Goal: Navigation & Orientation: Find specific page/section

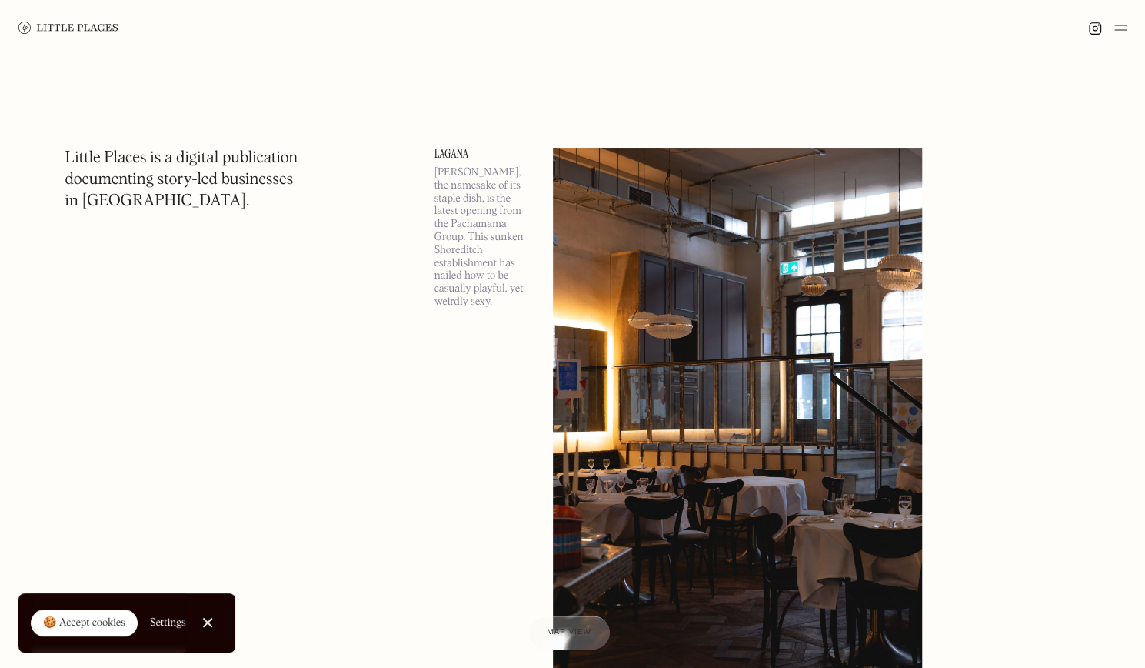
click at [75, 30] on img at bounding box center [68, 28] width 100 height 12
click at [214, 621] on link "Close Cookie Popup" at bounding box center [207, 622] width 31 height 31
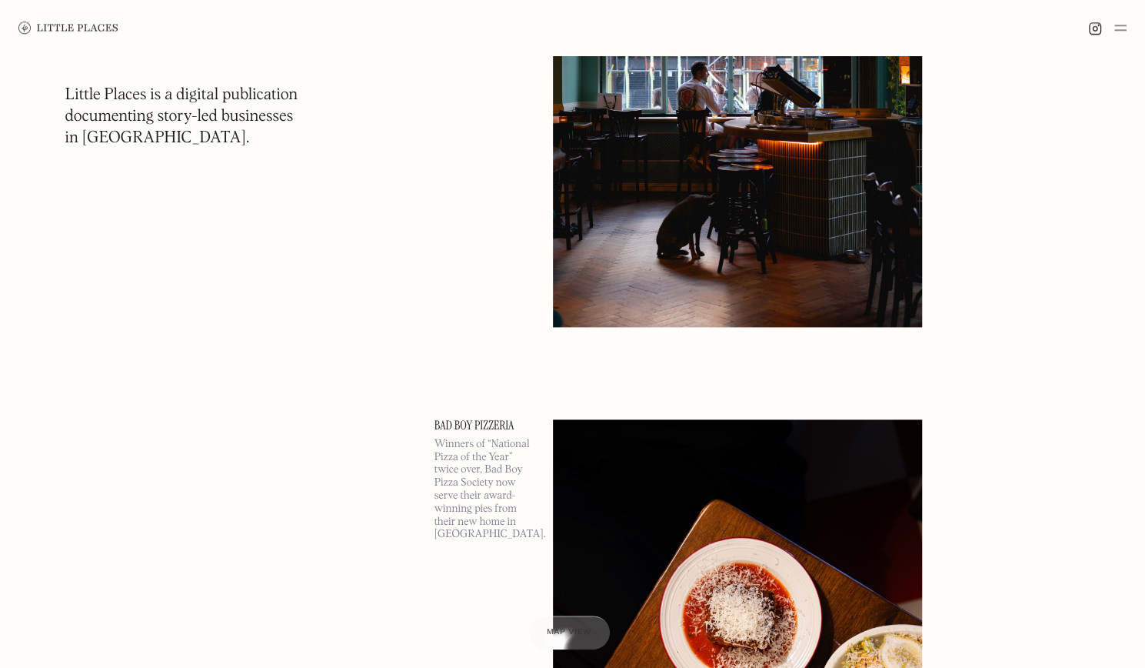
scroll to position [1077, 0]
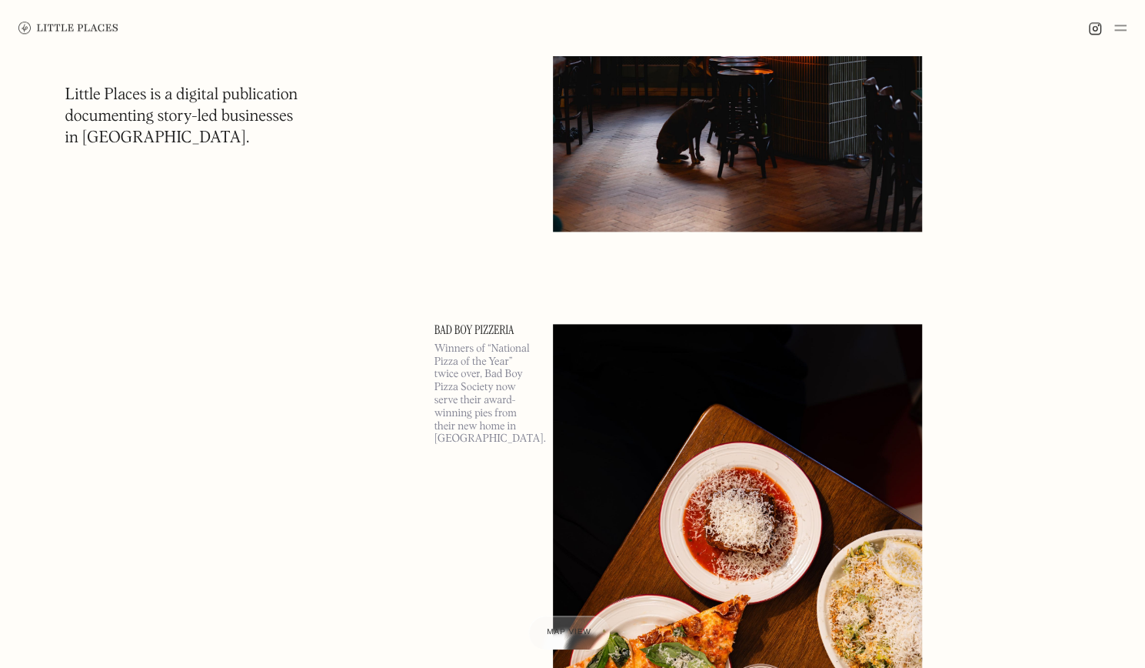
click at [1123, 28] on img at bounding box center [1120, 27] width 12 height 18
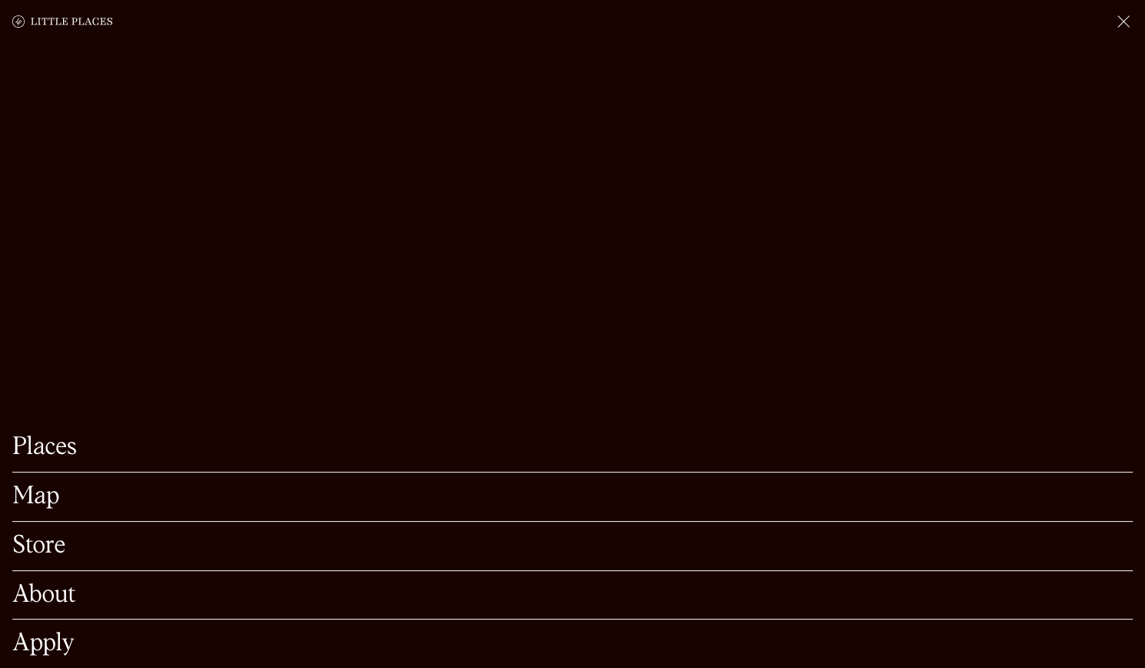
click at [32, 484] on link "Map" at bounding box center [572, 496] width 1120 height 24
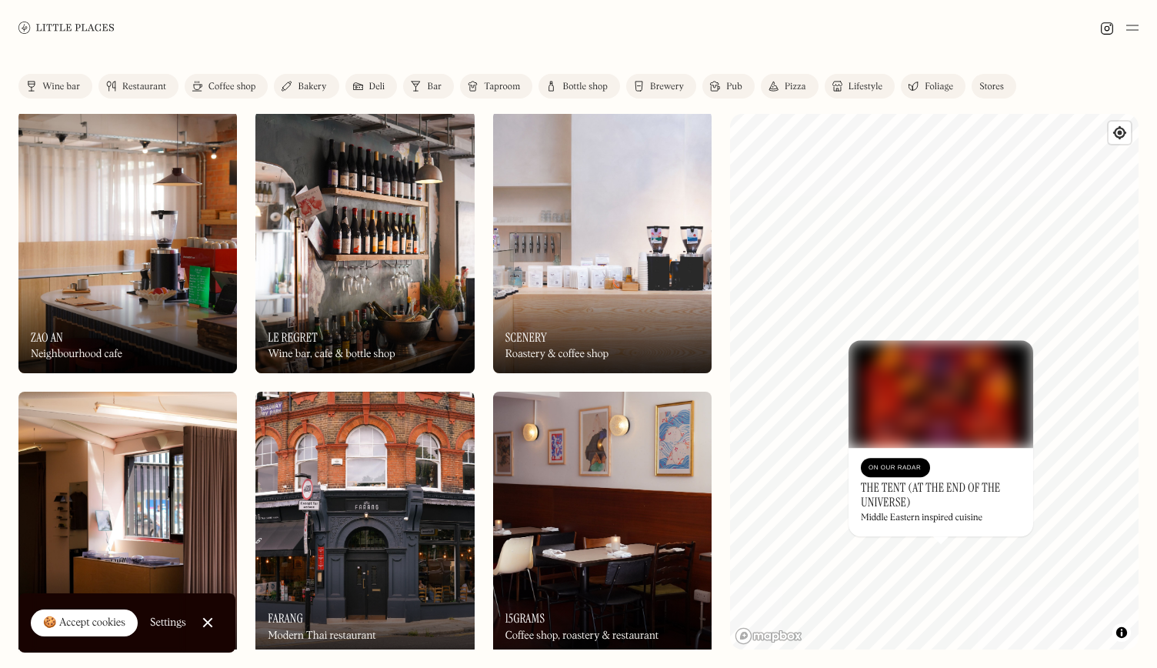
scroll to position [1538, 0]
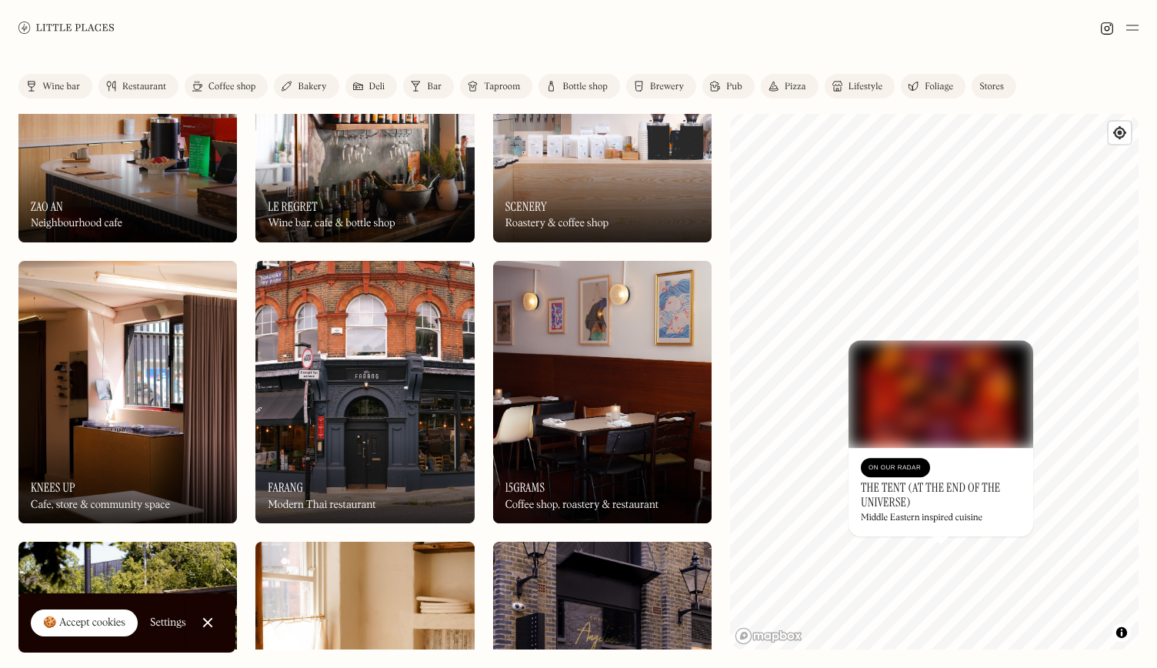
click at [128, 331] on img at bounding box center [127, 392] width 218 height 262
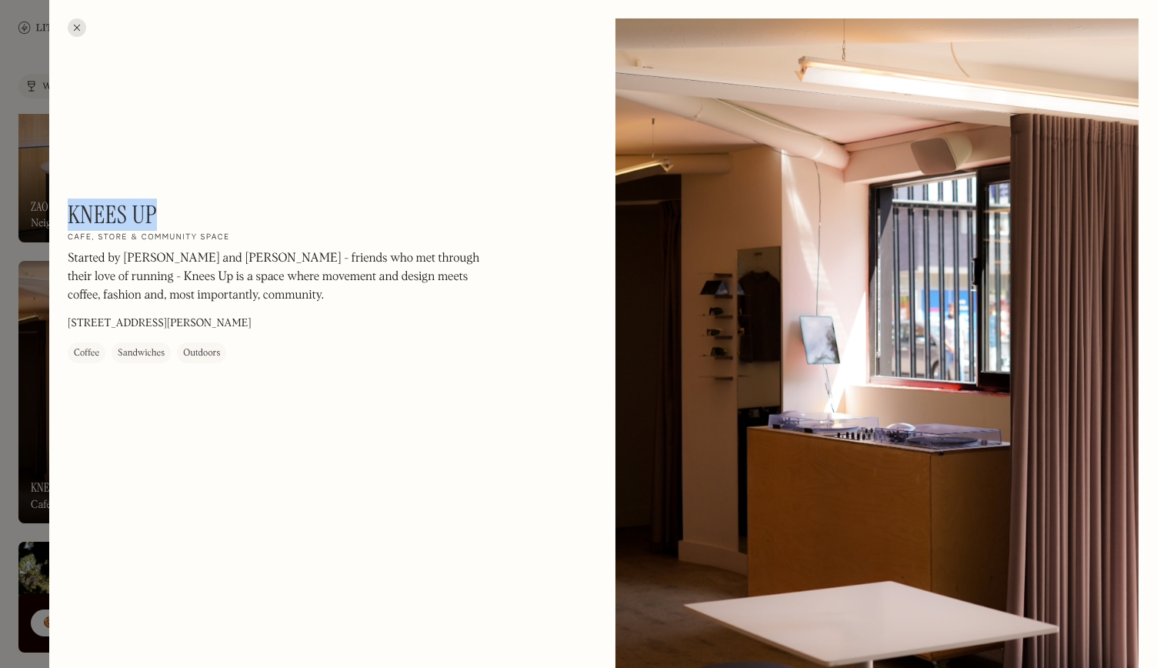
drag, startPoint x: 171, startPoint y: 218, endPoint x: 69, endPoint y: 218, distance: 102.3
click at [69, 218] on div "Knees Up On Our Radar Cafe, store & community space Started by Matt and Oli - f…" at bounding box center [275, 281] width 415 height 163
copy h1 "Knees Up"
